Goal: Task Accomplishment & Management: Complete application form

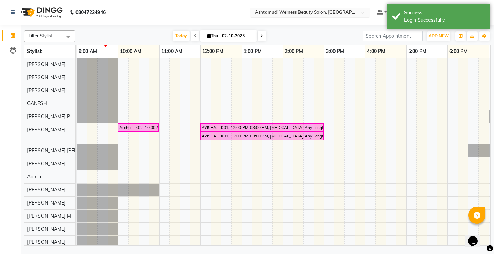
click at [369, 13] on span at bounding box center [365, 14] width 9 height 7
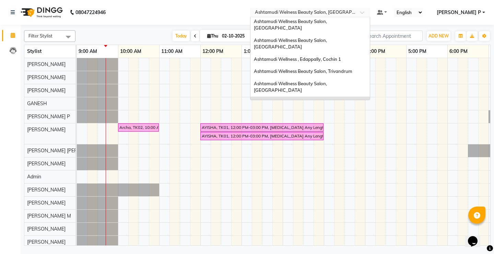
scroll to position [56, 0]
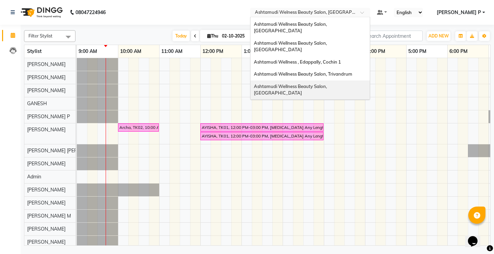
click at [355, 80] on div "Ashtamudi Wellness Beauty Salon, [GEOGRAPHIC_DATA]" at bounding box center [310, 89] width 119 height 19
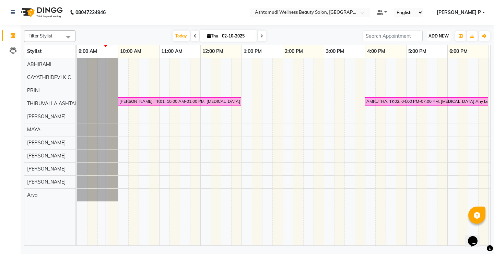
click at [436, 36] on span "ADD NEW" at bounding box center [439, 35] width 20 height 5
click at [434, 50] on button "Add Appointment" at bounding box center [423, 49] width 54 height 9
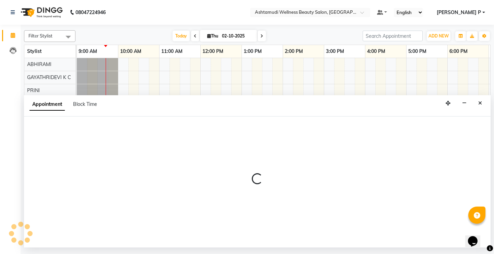
select select "600"
select select "tentative"
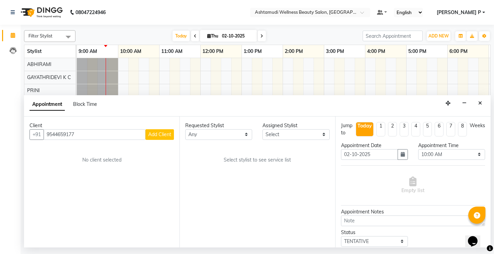
type input "9544659177"
click at [161, 136] on span "Add Client" at bounding box center [159, 134] width 23 height 6
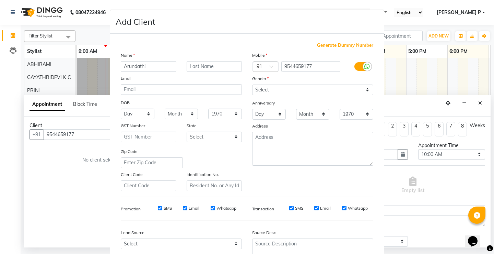
type input "Arundathi"
click at [272, 90] on select "Select Male Female Other Prefer Not To Say" at bounding box center [312, 89] width 121 height 11
select select "female"
click at [252, 84] on select "Select Male Female Other Prefer Not To Say" at bounding box center [312, 89] width 121 height 11
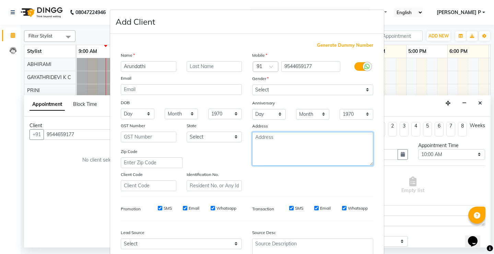
click at [259, 142] on textarea at bounding box center [312, 149] width 121 height 34
type textarea "telecalling"
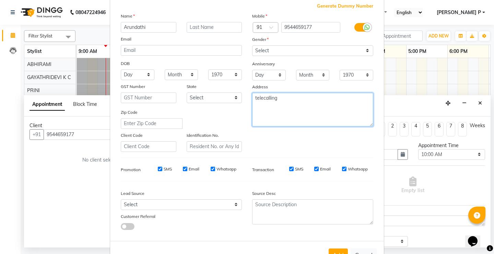
scroll to position [63, 0]
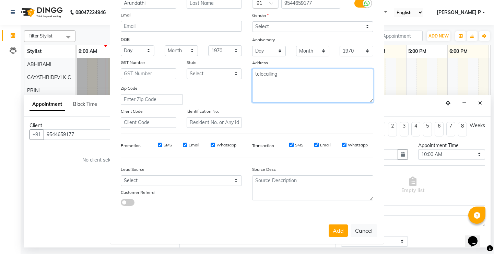
drag, startPoint x: 280, startPoint y: 72, endPoint x: 252, endPoint y: 77, distance: 28.2
click at [252, 77] on textarea "telecalling" at bounding box center [312, 86] width 121 height 34
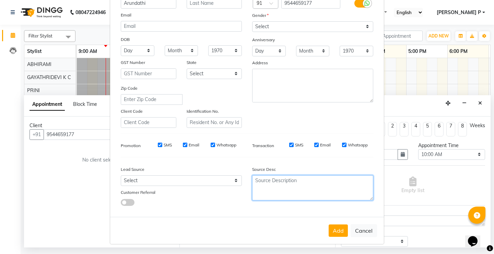
click at [258, 188] on textarea at bounding box center [312, 187] width 121 height 25
type textarea "telecalling"
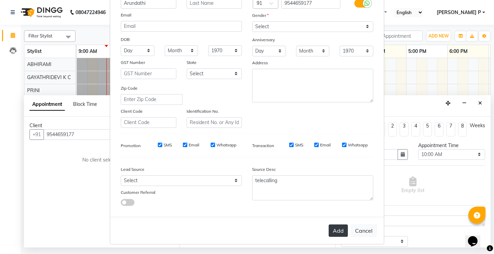
click at [338, 231] on button "Add" at bounding box center [338, 230] width 19 height 12
type input "95******77"
select select
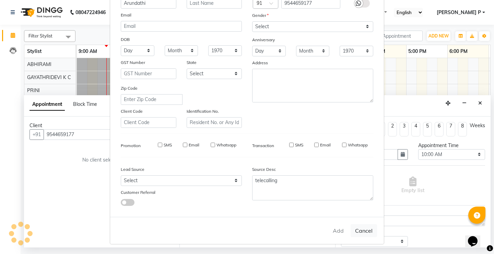
select select
checkbox input "false"
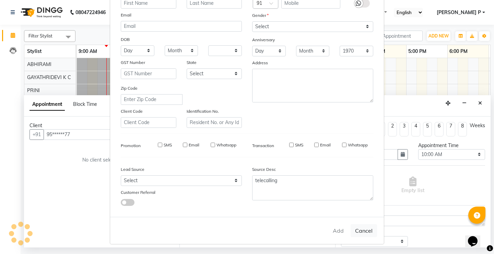
checkbox input "false"
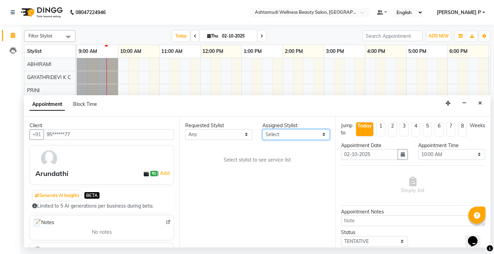
click at [322, 135] on select "Select ABHIRAMI Arya Eshani GAYATHRIDEVI K C Jisna KHEM MAYA MAYA PRINI RINA RA…" at bounding box center [296, 134] width 67 height 11
select select "27311"
click at [263, 129] on select "Select ABHIRAMI Arya Eshani GAYATHRIDEVI K C Jisna KHEM MAYA MAYA PRINI RINA RA…" at bounding box center [296, 134] width 67 height 11
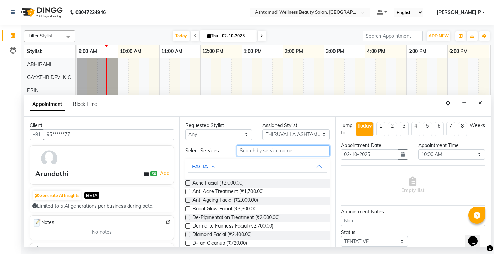
click at [238, 151] on input "text" at bounding box center [283, 150] width 93 height 11
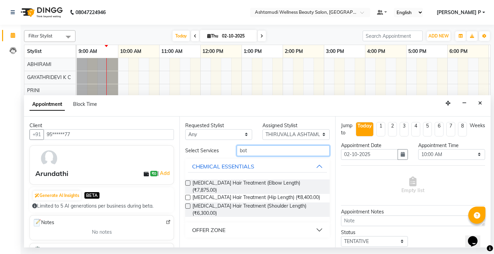
type input "bot"
click at [214, 226] on div "OFFER ZONE" at bounding box center [208, 230] width 33 height 8
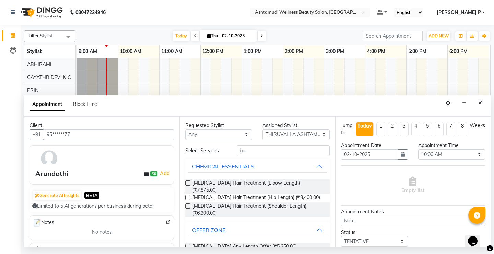
click at [188, 244] on label at bounding box center [187, 246] width 5 height 5
click at [188, 245] on input "checkbox" at bounding box center [187, 247] width 4 height 4
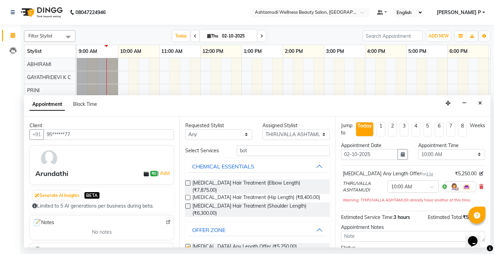
checkbox input "false"
click at [468, 153] on select "Select 10:00 AM 10:15 AM 10:30 AM 10:45 AM 11:00 AM 11:15 AM 11:30 AM 11:45 AM …" at bounding box center [452, 154] width 67 height 11
select select "900"
click at [419, 149] on select "Select 10:00 AM 10:15 AM 10:30 AM 10:45 AM 11:00 AM 11:15 AM 11:30 AM 11:45 AM …" at bounding box center [452, 154] width 67 height 11
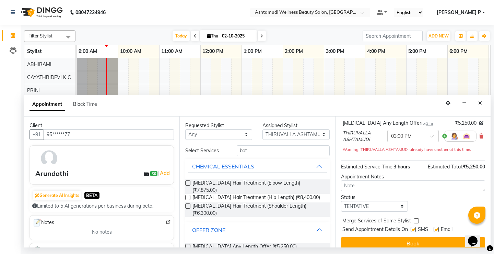
scroll to position [58, 0]
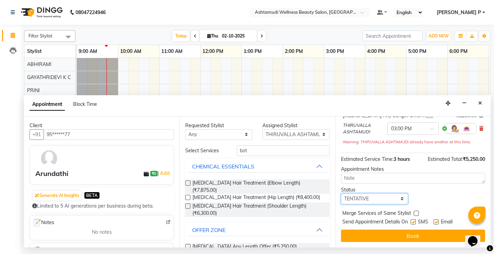
click at [374, 199] on select "Select TENTATIVE CONFIRM CHECK-IN UPCOMING" at bounding box center [374, 198] width 67 height 11
select select "confirm booking"
click at [341, 193] on select "Select TENTATIVE CONFIRM CHECK-IN UPCOMING" at bounding box center [374, 198] width 67 height 11
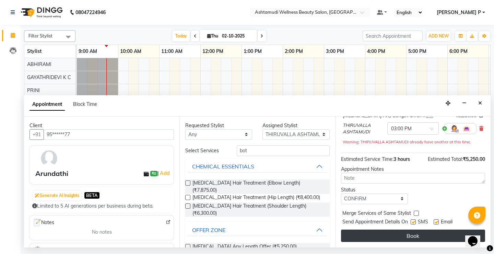
click at [392, 234] on button "Book" at bounding box center [413, 235] width 144 height 12
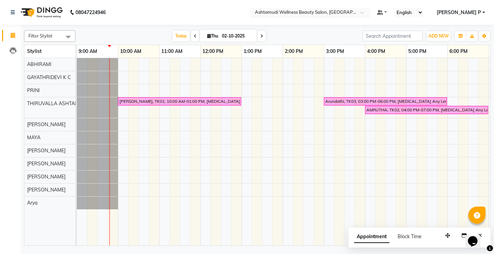
click at [369, 11] on span at bounding box center [365, 14] width 9 height 7
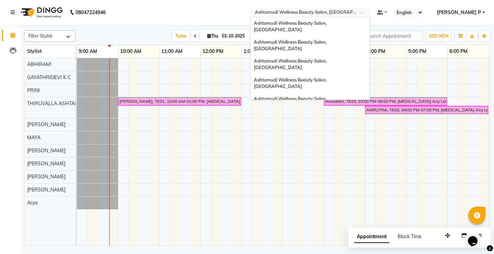
scroll to position [85, 0]
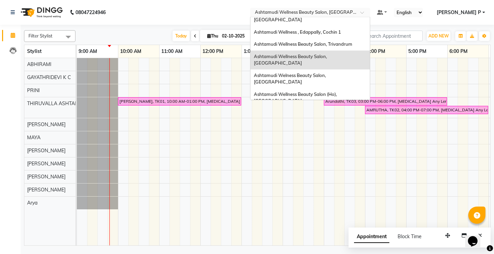
click at [328, 110] on span "Ashtamudi Wellness Beauty Salon, [GEOGRAPHIC_DATA]" at bounding box center [291, 116] width 74 height 12
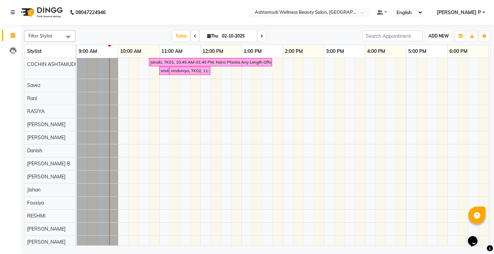
click at [445, 35] on span "ADD NEW" at bounding box center [439, 35] width 20 height 5
click at [440, 47] on button "Add Appointment" at bounding box center [423, 49] width 54 height 9
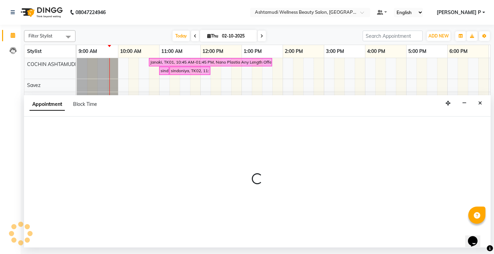
select select "600"
select select "tentative"
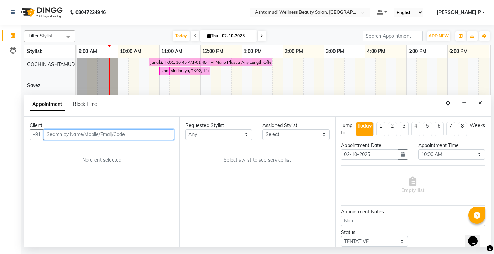
paste input "7559825762"
type input "7559825762"
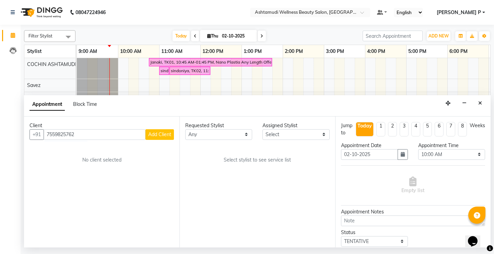
click at [159, 133] on span "Add Client" at bounding box center [159, 134] width 23 height 6
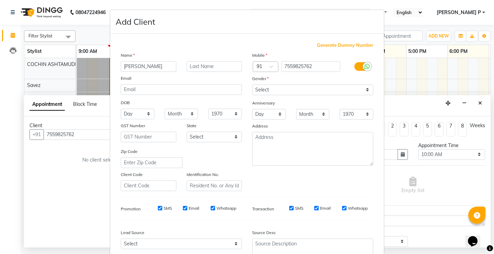
type input "SREELEKSHMI"
click at [288, 92] on select "Select Male Female Other Prefer Not To Say" at bounding box center [312, 89] width 121 height 11
select select "female"
click at [252, 84] on select "Select Male Female Other Prefer Not To Say" at bounding box center [312, 89] width 121 height 11
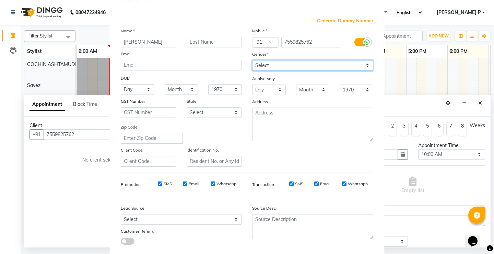
scroll to position [34, 0]
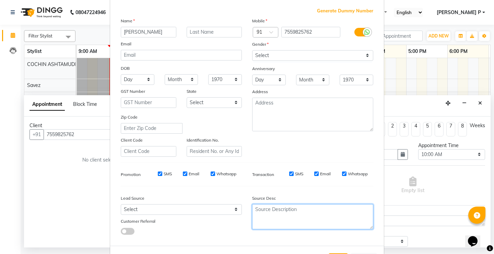
click at [252, 215] on textarea at bounding box center [312, 216] width 121 height 25
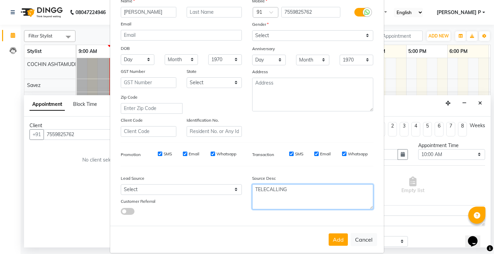
scroll to position [63, 0]
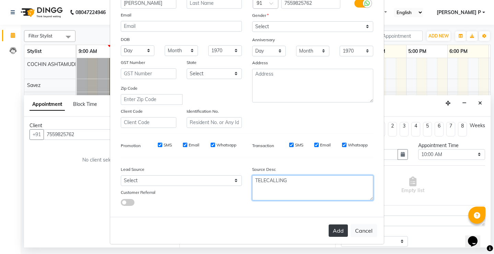
type textarea "TELECALLING"
click at [336, 230] on button "Add" at bounding box center [338, 230] width 19 height 12
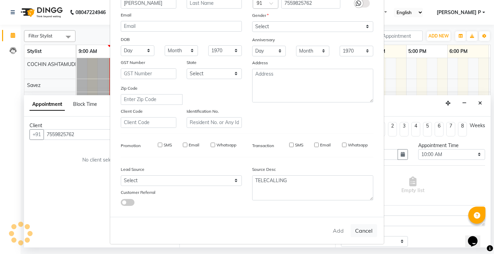
type input "75******62"
select select
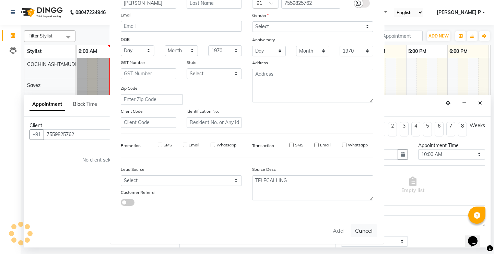
select select
checkbox input "false"
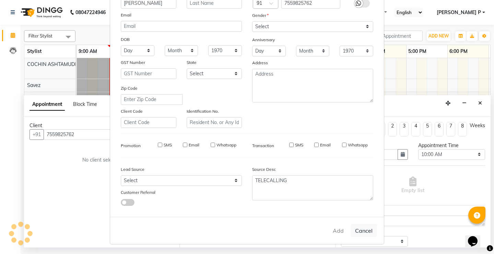
checkbox input "false"
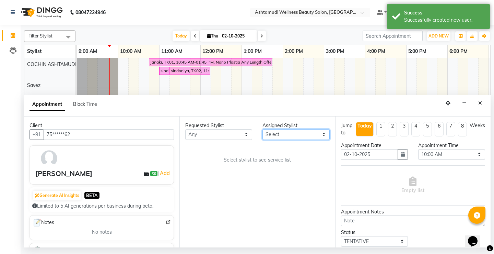
click at [322, 135] on select "Select Aiswarya B Ankith(URAJ) BINU MANGAR COCHIN ASHTAMUDI Danish Fousiya Jish…" at bounding box center [296, 134] width 67 height 11
select select "27313"
click at [263, 129] on select "Select Aiswarya B Ankith(URAJ) BINU MANGAR COCHIN ASHTAMUDI Danish Fousiya Jish…" at bounding box center [296, 134] width 67 height 11
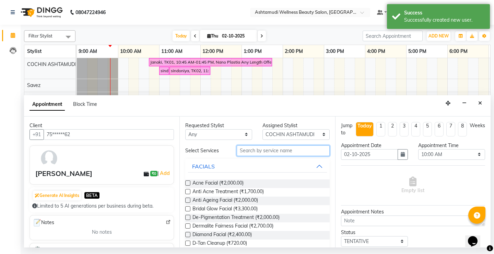
click at [250, 150] on input "text" at bounding box center [283, 150] width 93 height 11
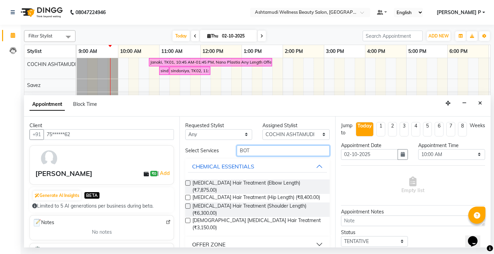
type input "BOT"
click at [222, 240] on div "OFFER ZONE" at bounding box center [208, 244] width 33 height 8
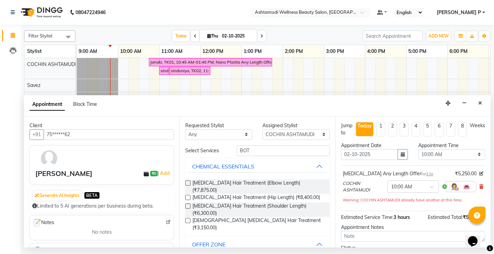
checkbox input "false"
click at [398, 153] on button "button" at bounding box center [403, 154] width 10 height 11
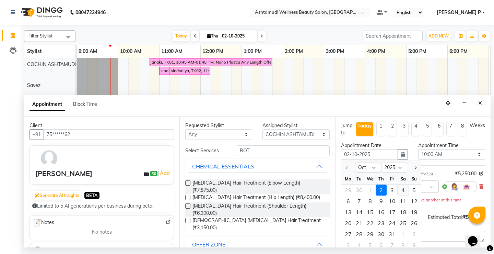
click at [404, 191] on div "4" at bounding box center [403, 189] width 11 height 11
type input "04-10-2025"
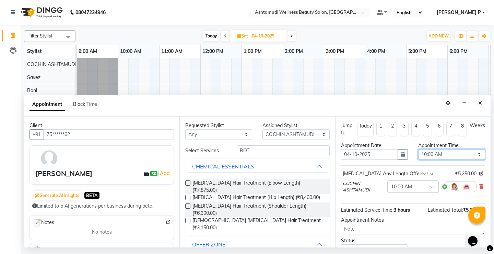
click at [473, 154] on select "Select 10:00 AM 10:15 AM 10:30 AM 10:45 AM 11:00 AM 11:15 AM 11:30 AM 11:45 AM …" at bounding box center [452, 154] width 67 height 11
select select "900"
click at [419, 149] on select "Select 10:00 AM 10:15 AM 10:30 AM 10:45 AM 11:00 AM 11:15 AM 11:30 AM 11:45 AM …" at bounding box center [452, 154] width 67 height 11
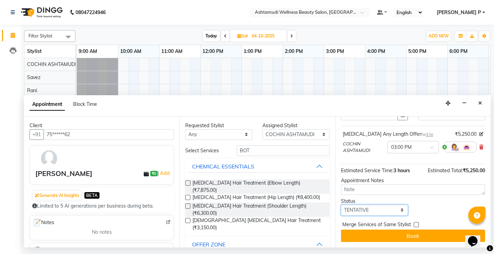
click at [375, 211] on select "Select TENTATIVE CONFIRM UPCOMING" at bounding box center [374, 210] width 67 height 11
select select "confirm booking"
click at [341, 205] on select "Select TENTATIVE CONFIRM UPCOMING" at bounding box center [374, 210] width 67 height 11
click at [400, 236] on button "Book" at bounding box center [413, 235] width 144 height 12
